Goal: Book appointment/travel/reservation

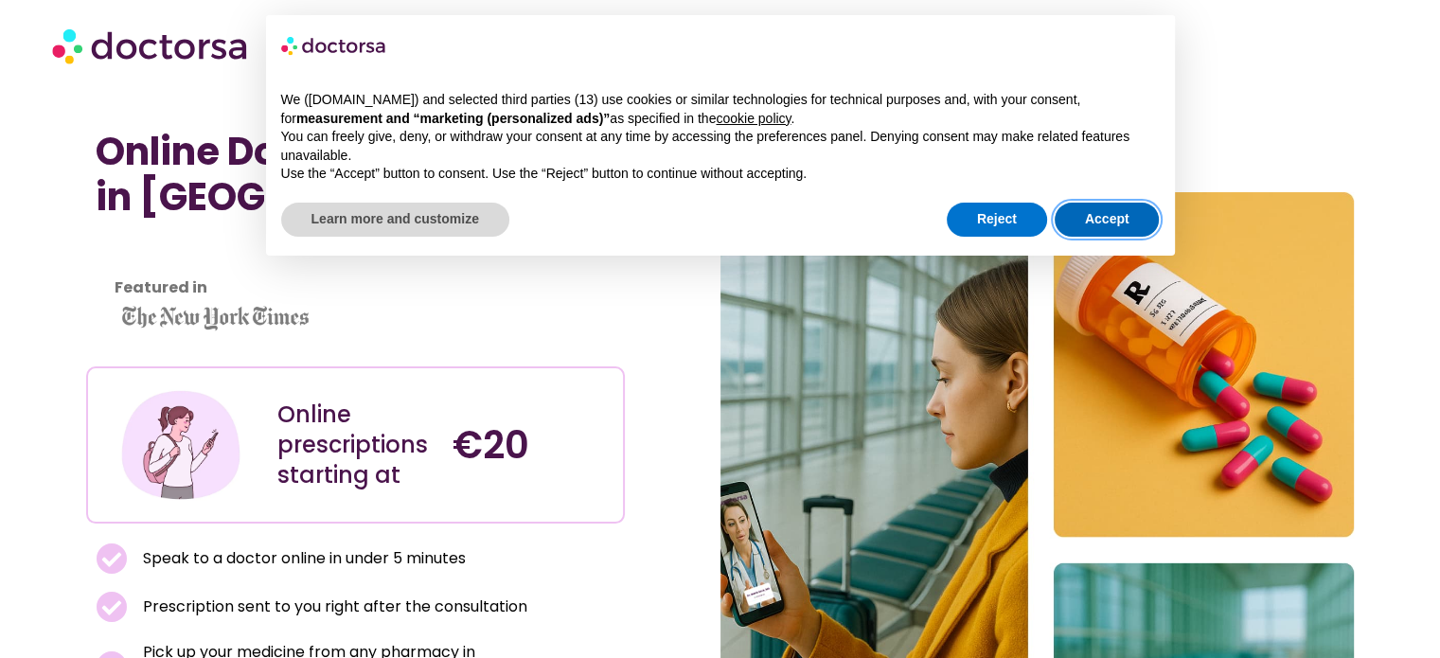
click at [1102, 219] on button "Accept" at bounding box center [1106, 220] width 105 height 34
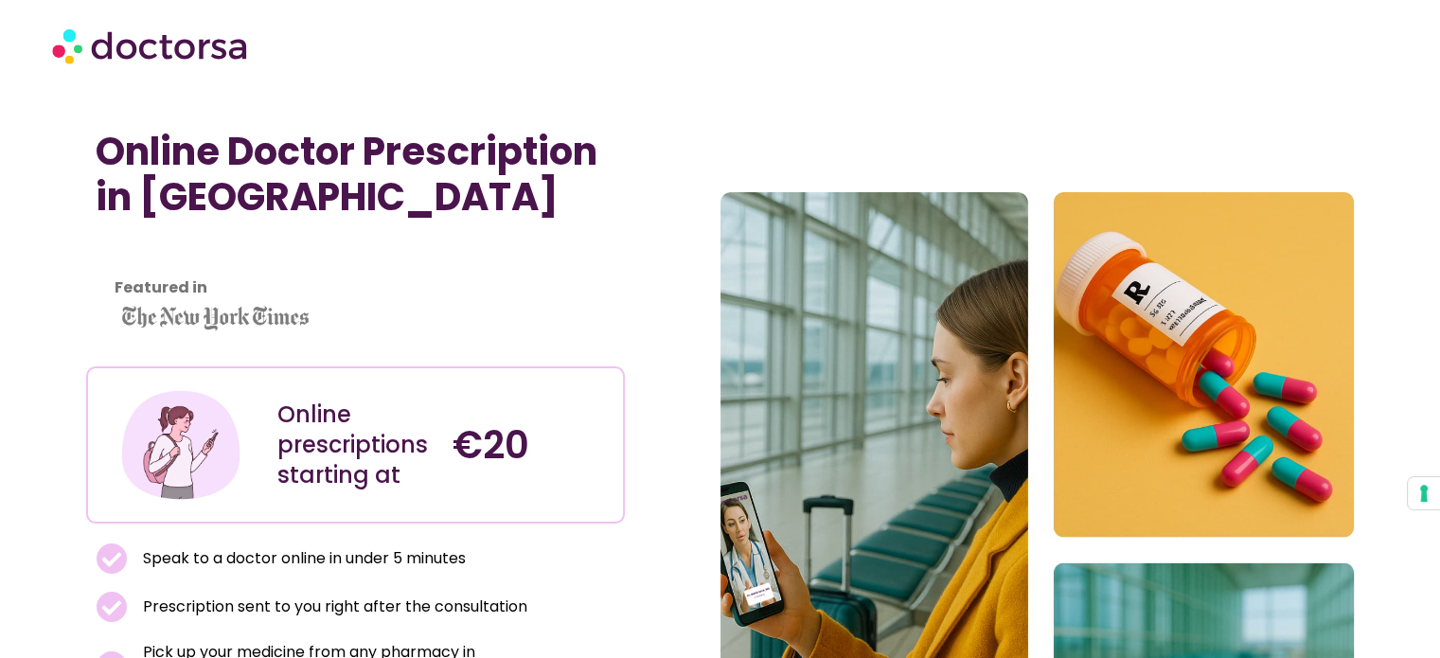
click at [136, 29] on img at bounding box center [151, 45] width 199 height 57
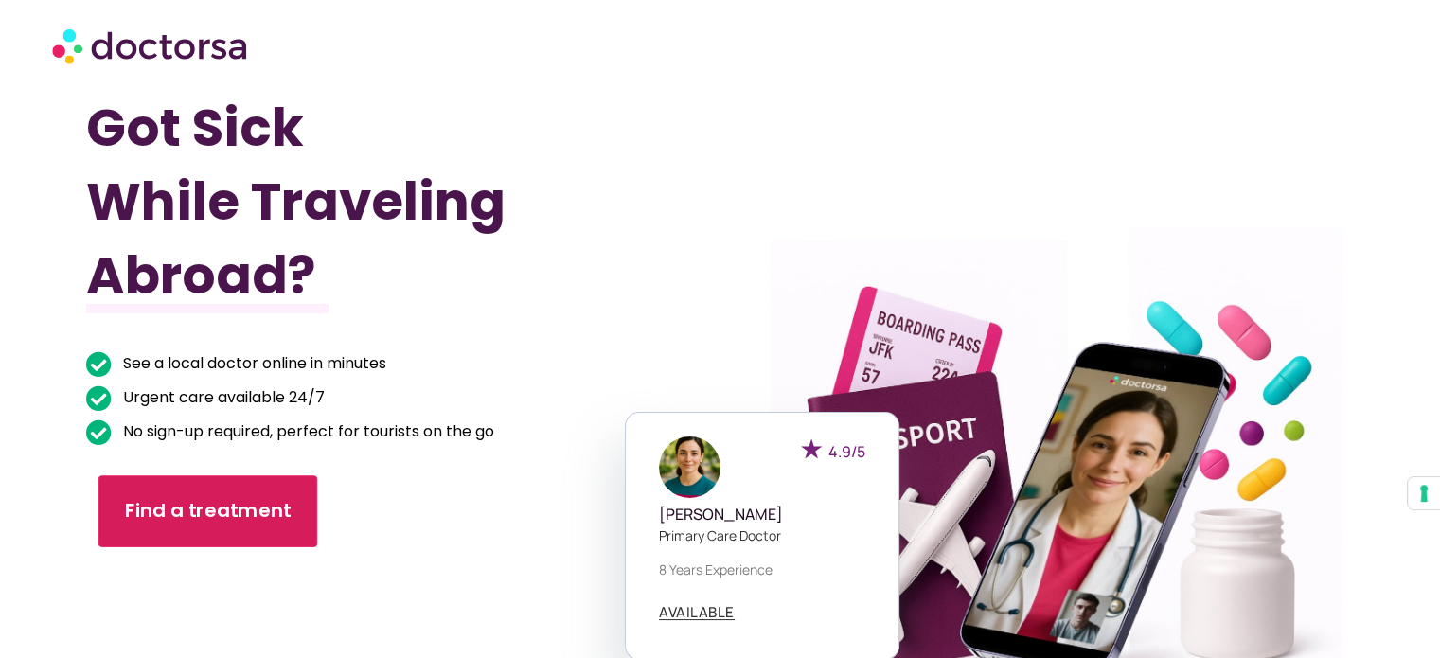
click at [154, 500] on span "Find a treatment" at bounding box center [208, 511] width 167 height 27
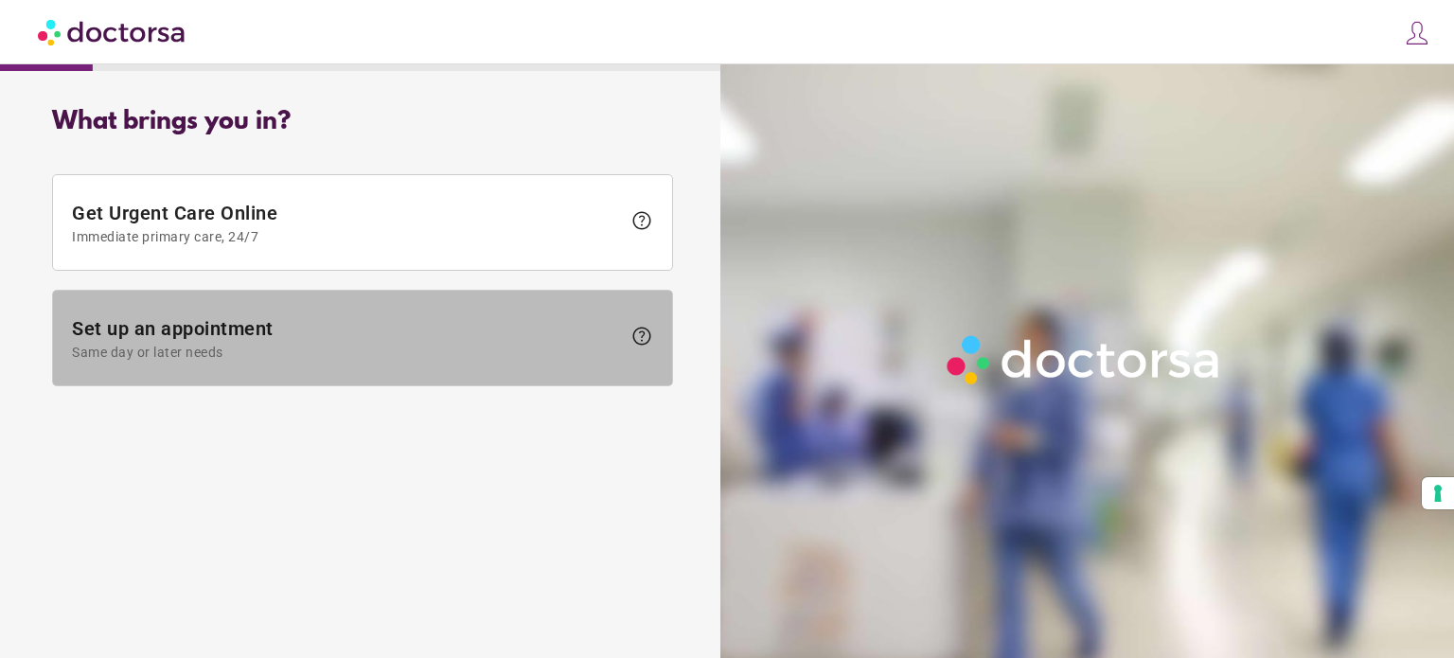
click at [290, 332] on span "Set up an appointment Same day or later needs" at bounding box center [346, 338] width 549 height 43
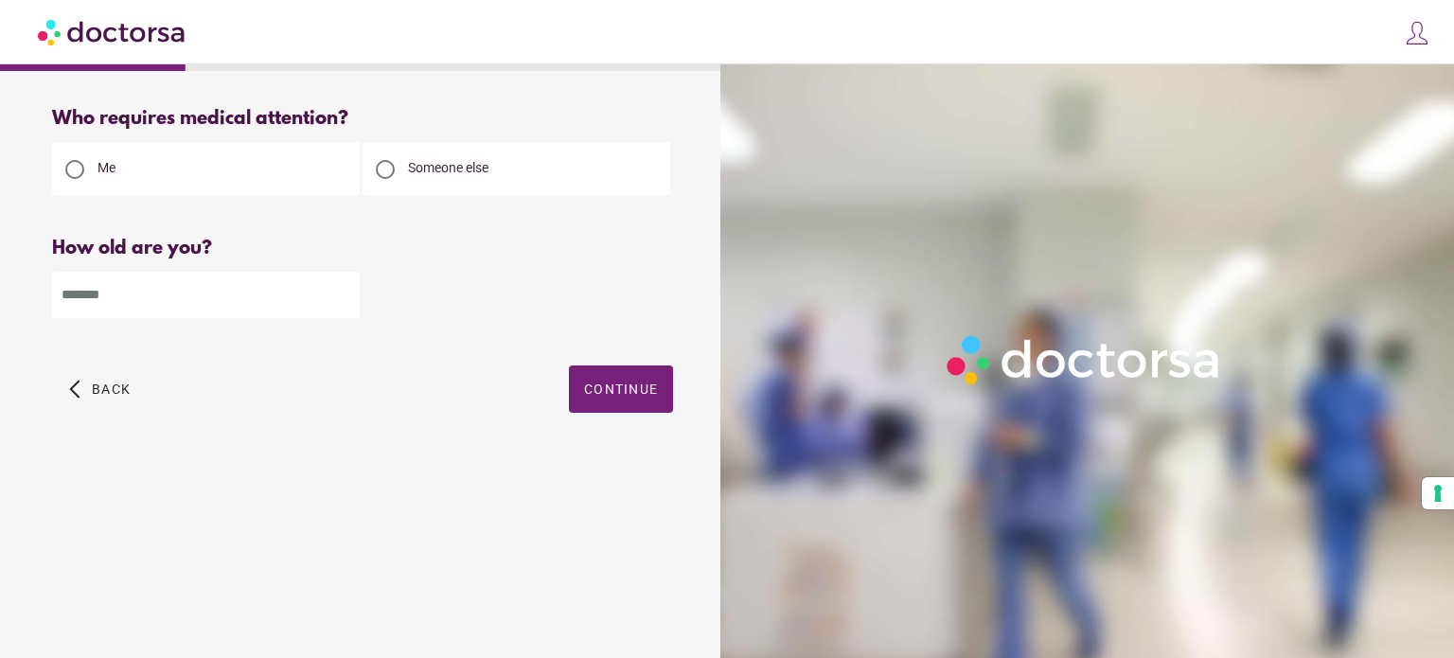
click at [203, 318] on input "number" at bounding box center [206, 295] width 308 height 46
type input "**"
click at [601, 390] on span "Continue" at bounding box center [621, 388] width 74 height 15
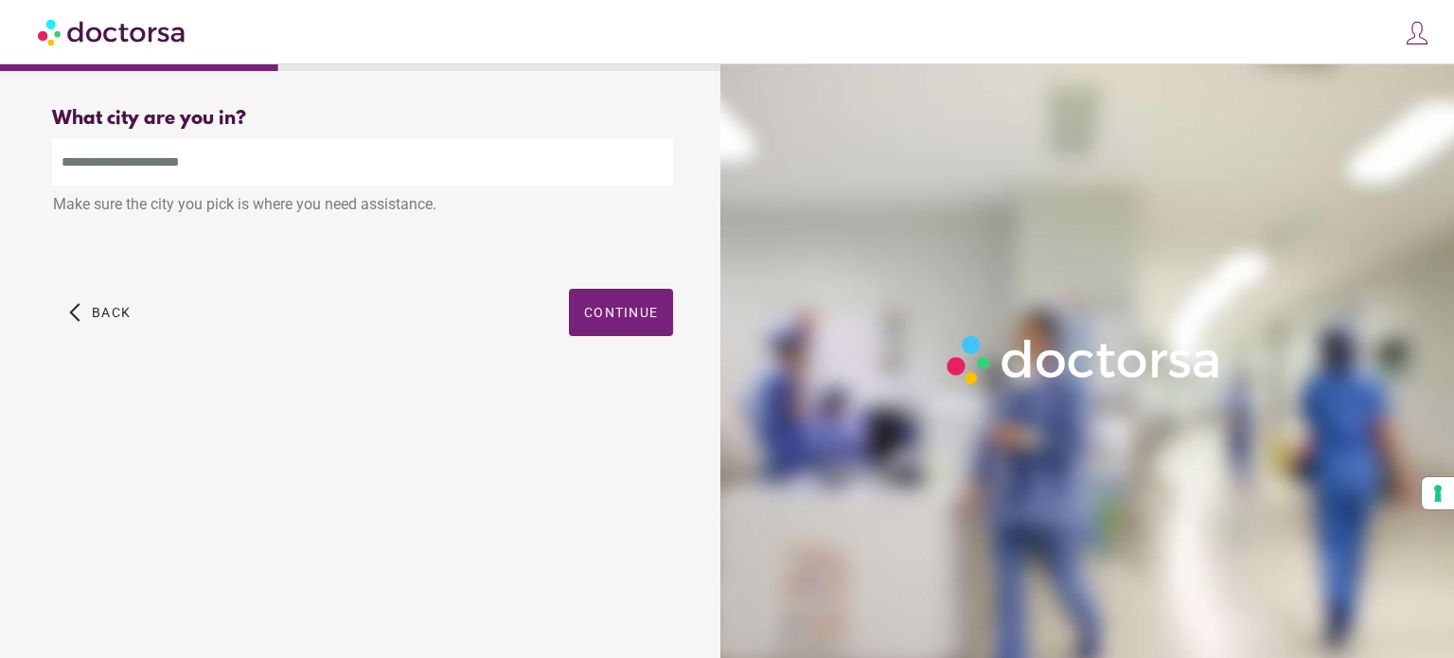
click at [438, 166] on input "text" at bounding box center [362, 162] width 621 height 46
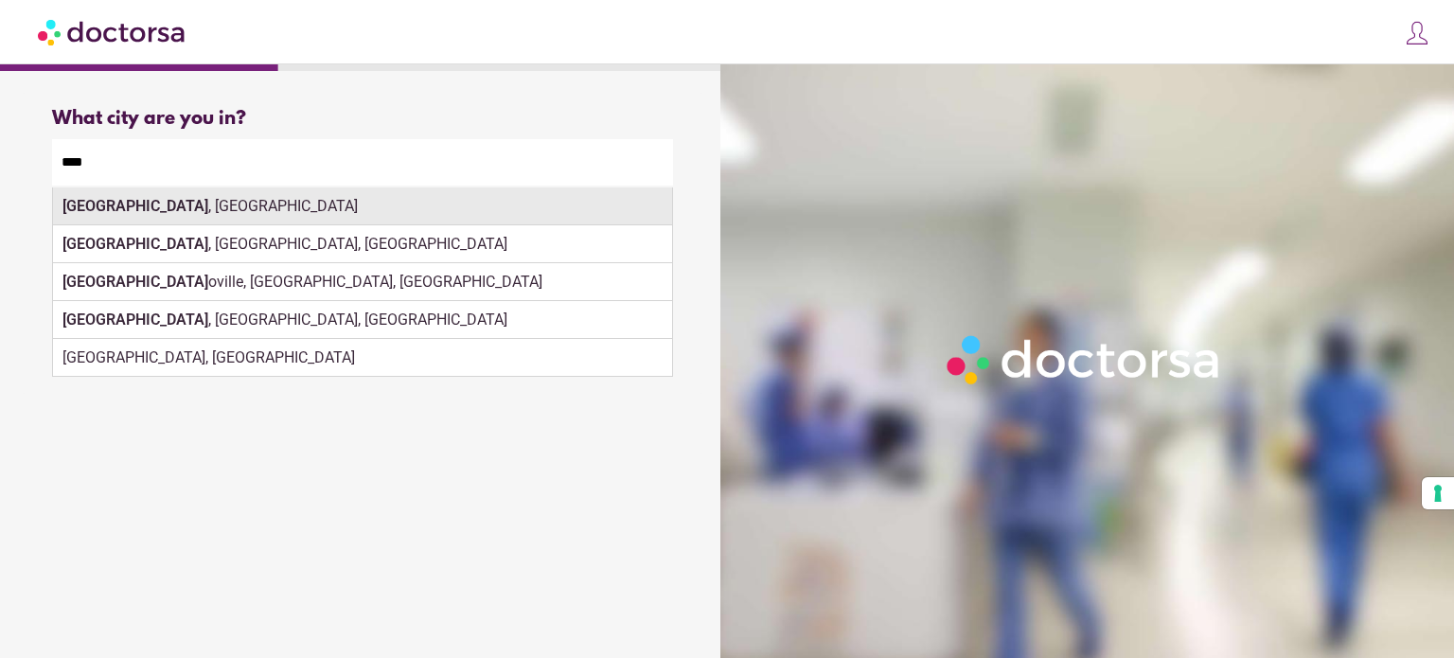
click at [360, 220] on div "Rome , Italy" at bounding box center [362, 206] width 619 height 38
type input "**********"
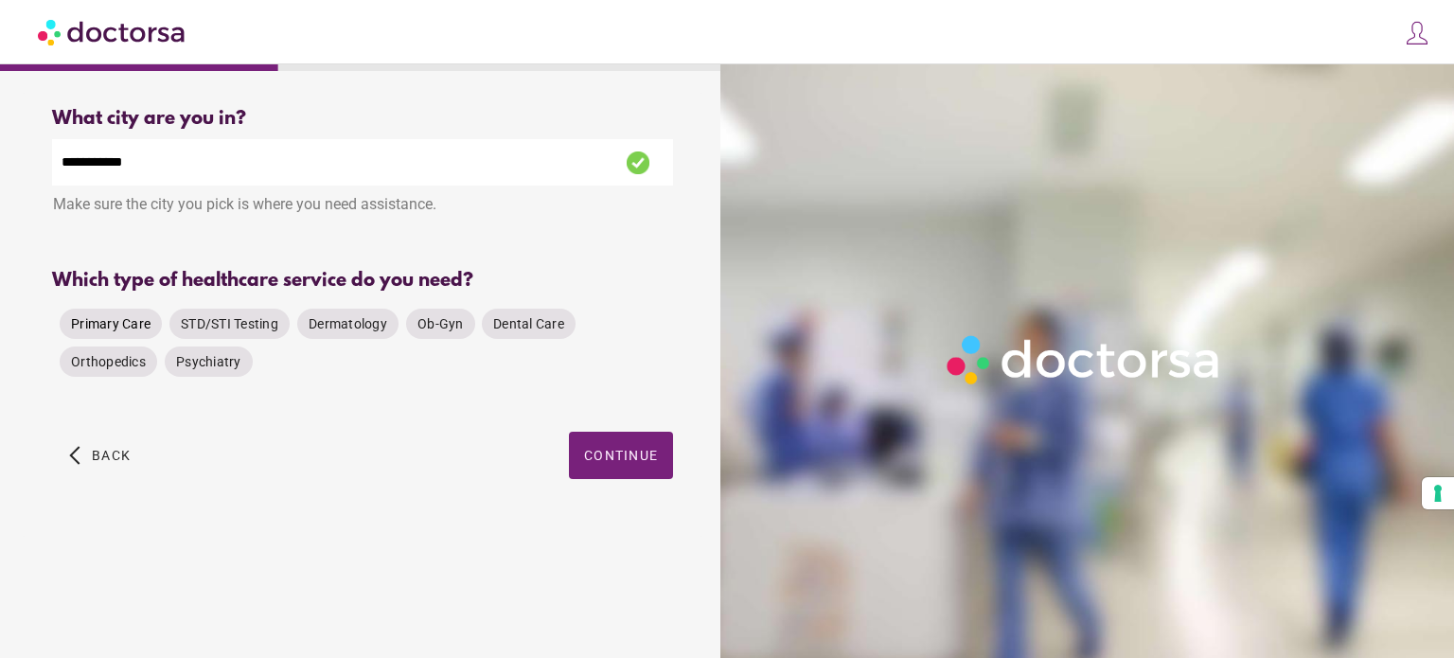
click at [100, 328] on span "Primary Care" at bounding box center [111, 323] width 80 height 15
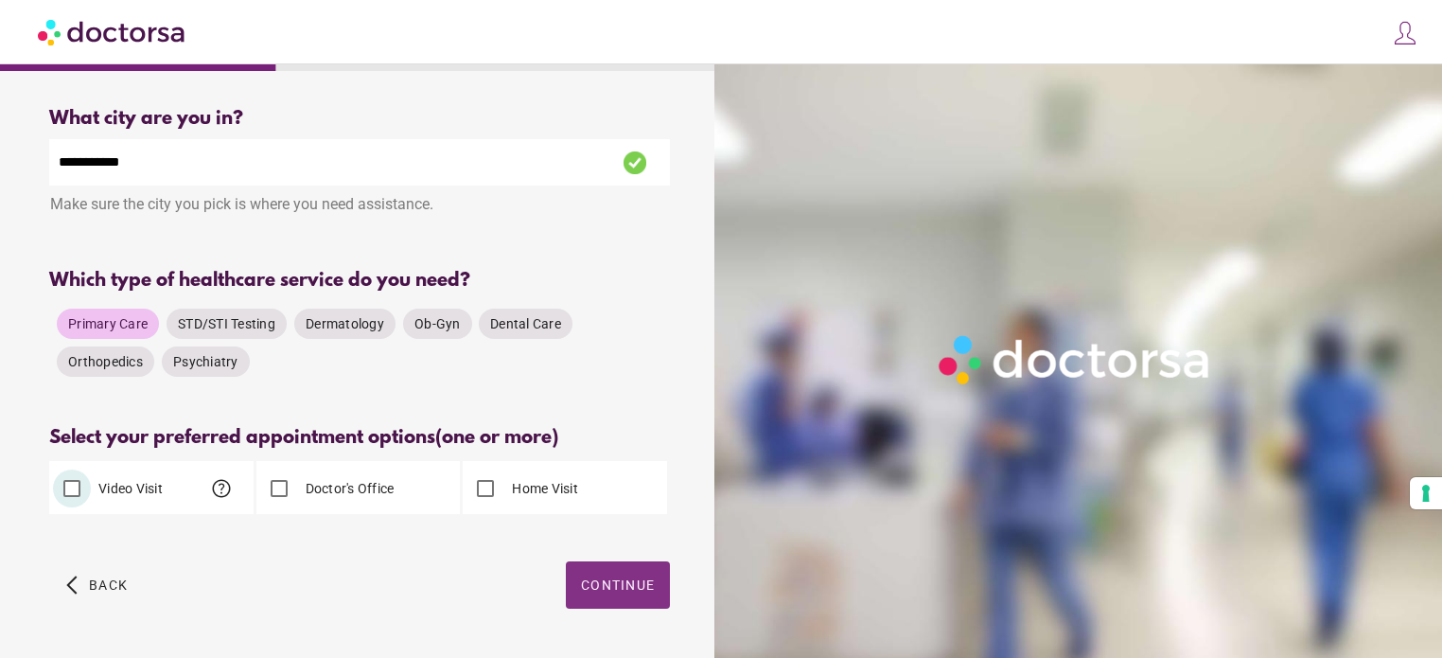
click at [590, 590] on span "Continue" at bounding box center [618, 584] width 74 height 15
